Goal: Task Accomplishment & Management: Manage account settings

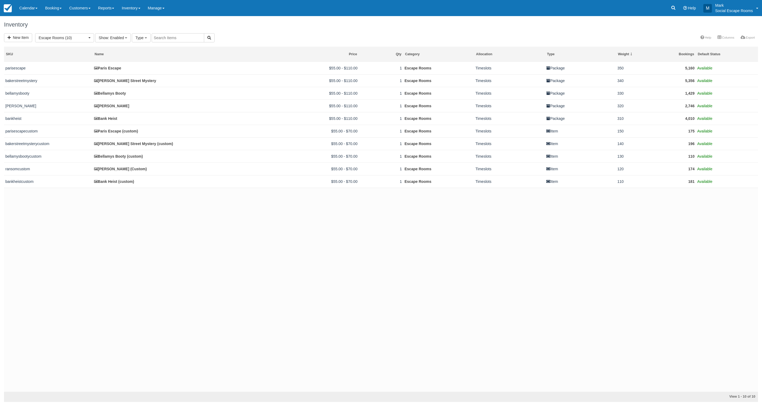
select select "2"
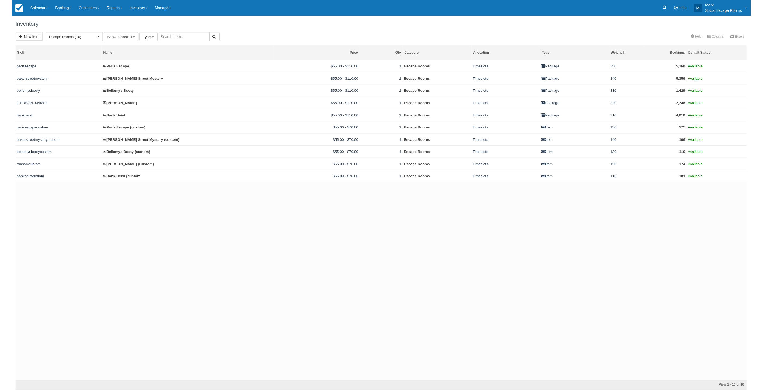
scroll to position [9, 0]
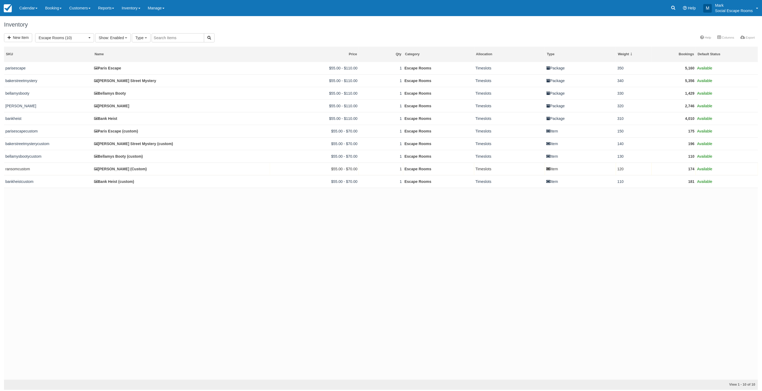
drag, startPoint x: 376, startPoint y: 166, endPoint x: 239, endPoint y: 309, distance: 198.4
click at [242, 303] on div "parisescape Paris Escape $55.00 - $110.00 1 Escape Rooms Timeslots Package 350 …" at bounding box center [381, 220] width 754 height 317
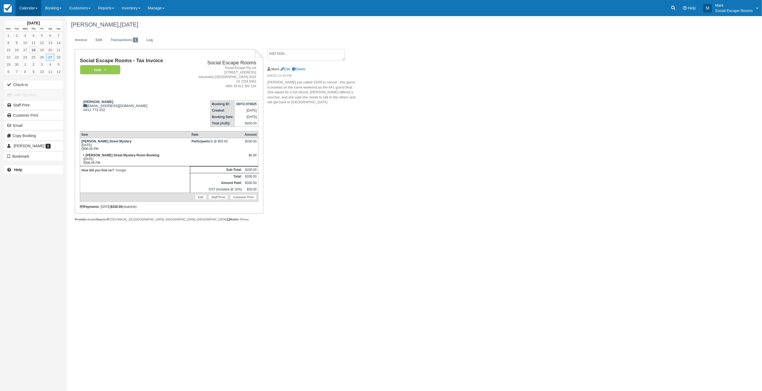
click at [31, 4] on link "Calendar" at bounding box center [29, 8] width 26 height 16
click at [26, 74] on link "Day" at bounding box center [37, 73] width 42 height 11
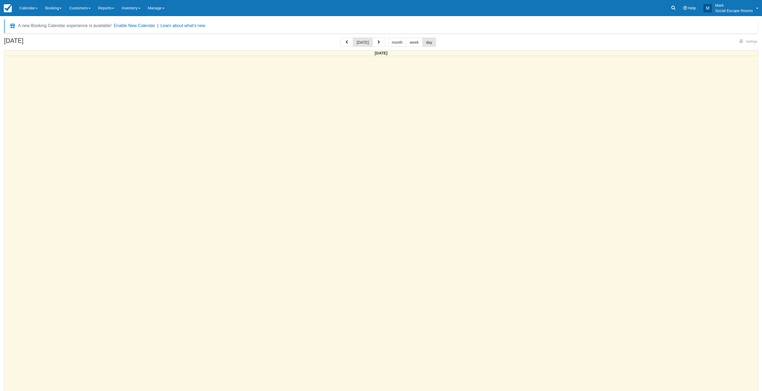
select select
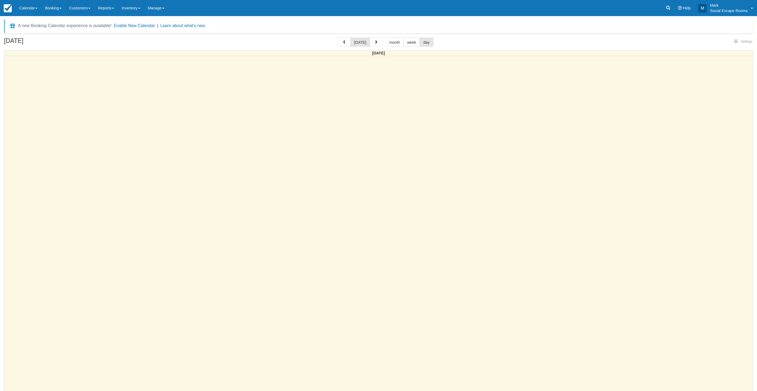
select select
click at [375, 42] on span "button" at bounding box center [377, 42] width 4 height 4
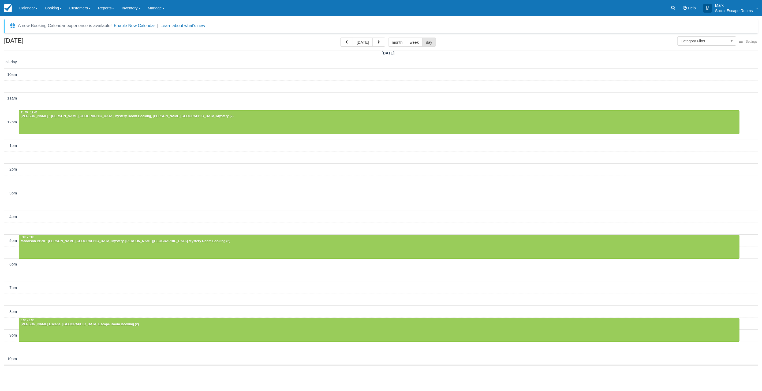
scroll to position [1, 0]
click at [92, 338] on div at bounding box center [379, 329] width 720 height 23
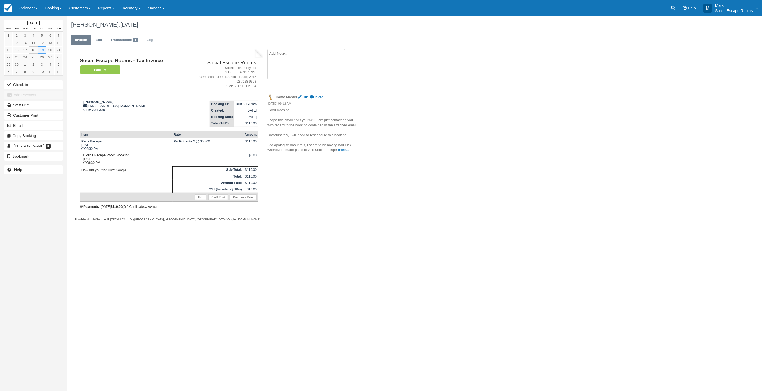
click at [290, 54] on textarea at bounding box center [306, 64] width 78 height 30
paste textarea "Hi Sarah, That's no problem at all. I'll reinstate your voucher again so that y…"
type textarea "Hi Sarah, That's no problem at all. I'll reinstate your voucher again so that y…"
click at [283, 85] on button "Create" at bounding box center [279, 85] width 24 height 9
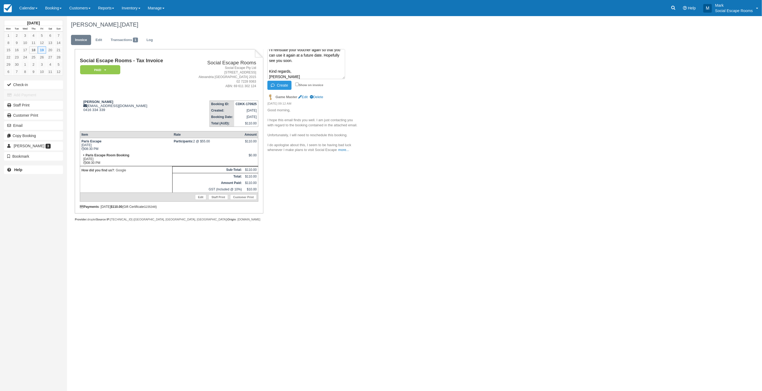
scroll to position [0, 0]
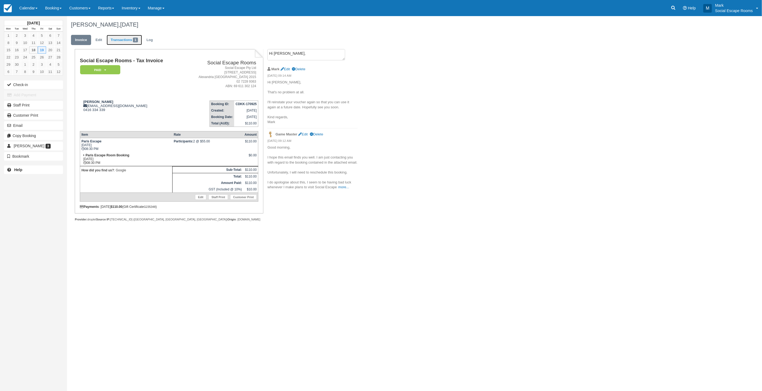
click at [121, 40] on link "Transactions 1" at bounding box center [124, 40] width 35 height 10
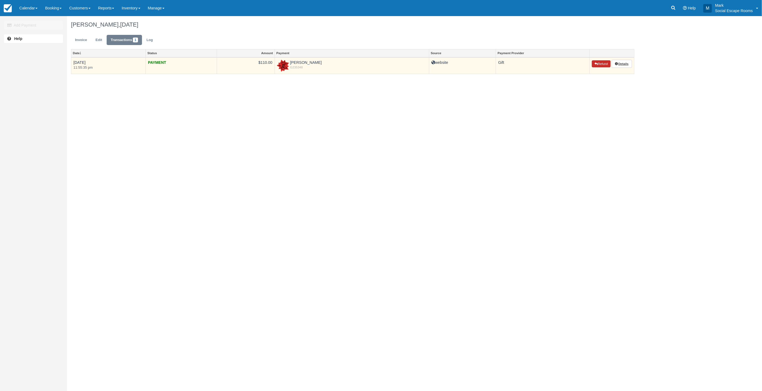
click at [599, 63] on button "Refund" at bounding box center [601, 63] width 19 height 7
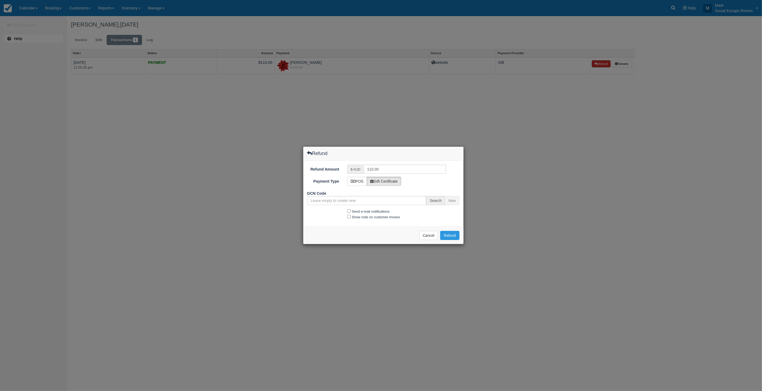
type input "G235348-632-210824"
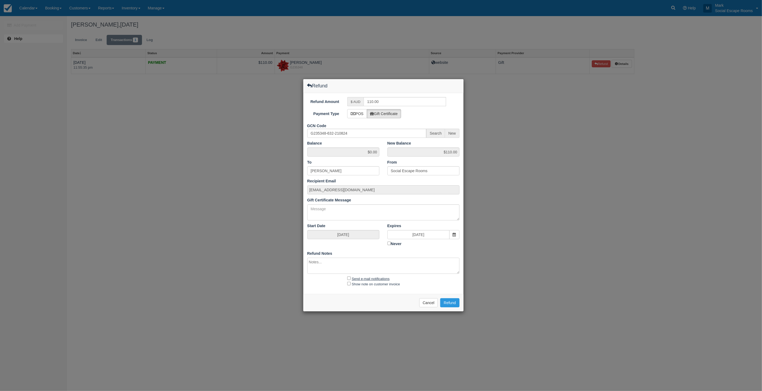
click at [369, 278] on label "Send e-mail notifications" at bounding box center [371, 278] width 38 height 4
click at [351, 278] on input "Send e-mail notifications" at bounding box center [348, 277] width 3 height 3
checkbox input "true"
click at [452, 306] on button "Refund" at bounding box center [449, 302] width 19 height 9
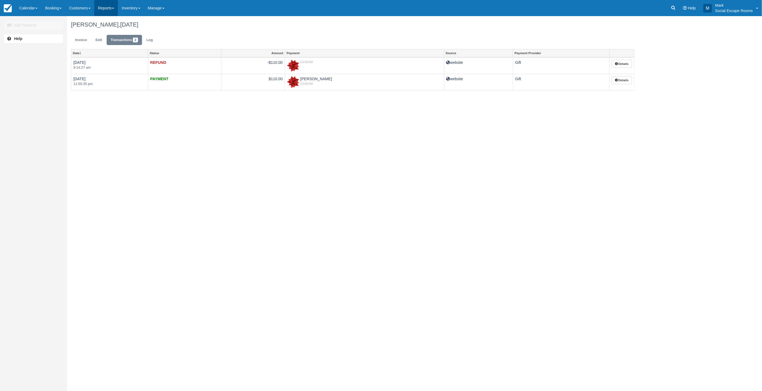
click at [102, 5] on link "Reports" at bounding box center [106, 8] width 24 height 16
click at [115, 55] on link "Revenue" at bounding box center [116, 56] width 42 height 11
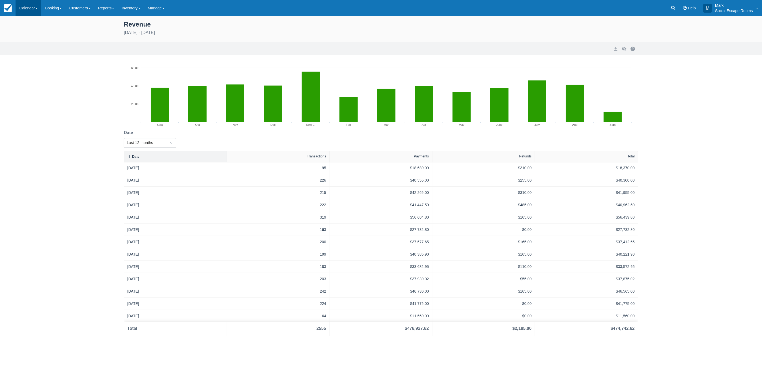
click at [22, 5] on link "Calendar" at bounding box center [29, 8] width 26 height 16
click at [26, 77] on link "Day" at bounding box center [37, 73] width 42 height 11
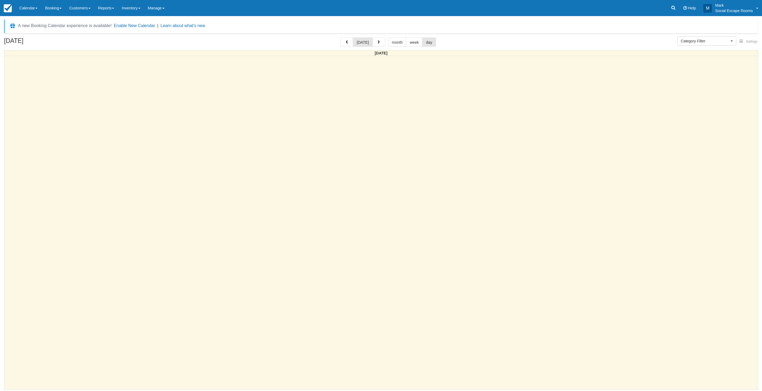
select select
click at [377, 43] on span "button" at bounding box center [379, 42] width 4 height 4
